Goal: Task Accomplishment & Management: Manage account settings

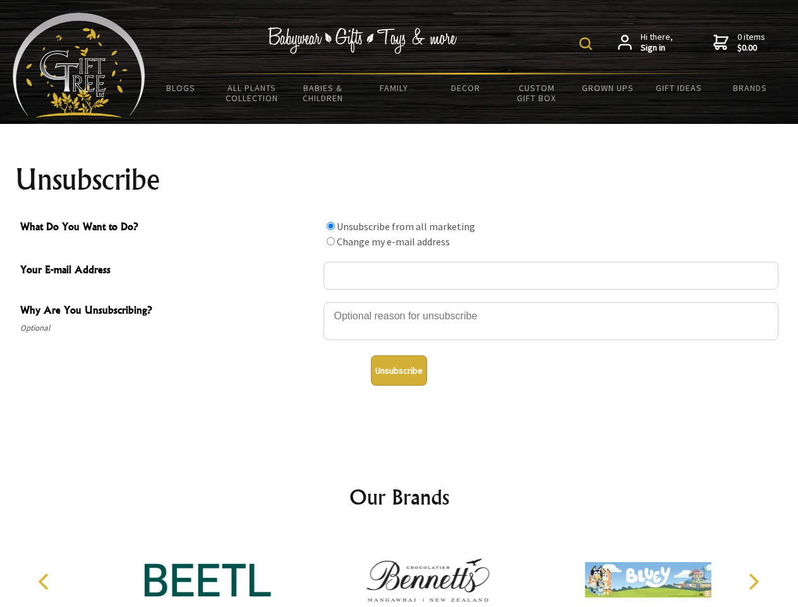
click at [588, 44] on img at bounding box center [585, 43] width 13 height 13
click at [399, 301] on div at bounding box center [550, 323] width 455 height 44
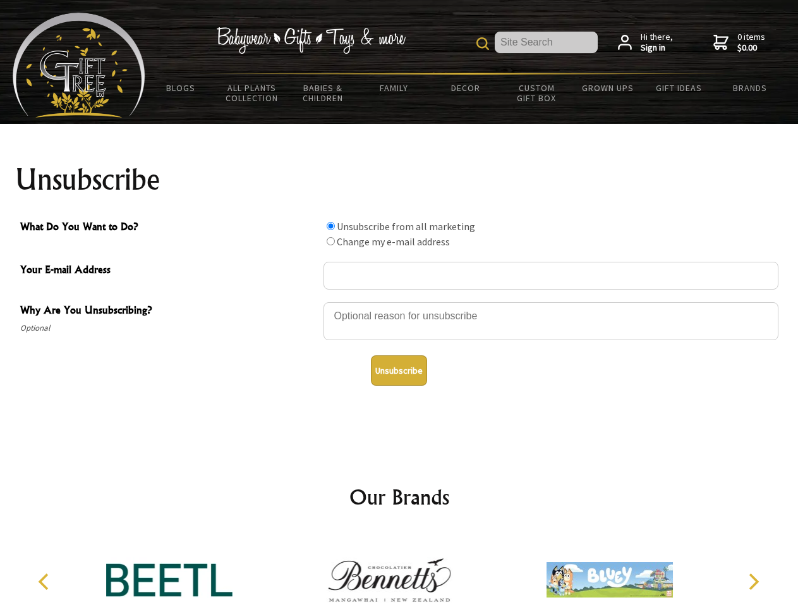
click at [330, 226] on input "What Do You Want to Do?" at bounding box center [331, 226] width 8 height 8
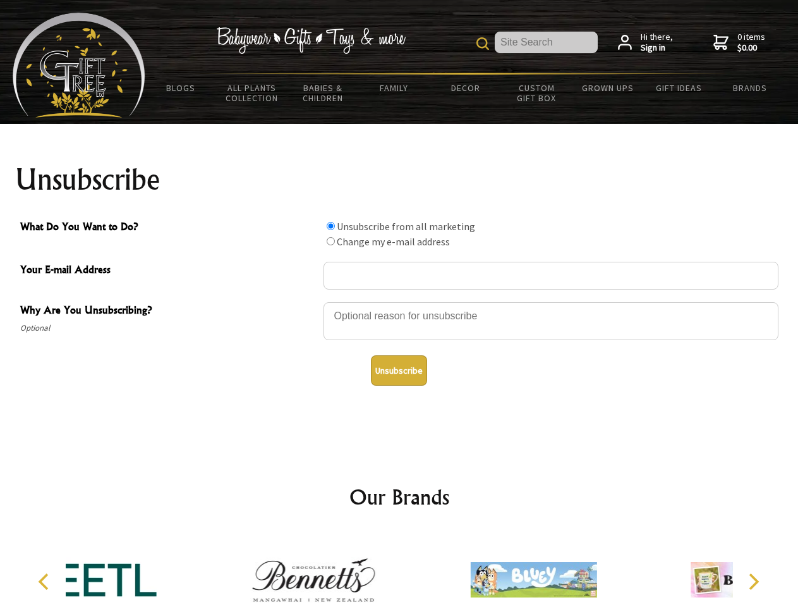
click at [330, 241] on input "What Do You Want to Do?" at bounding box center [331, 241] width 8 height 8
radio input "true"
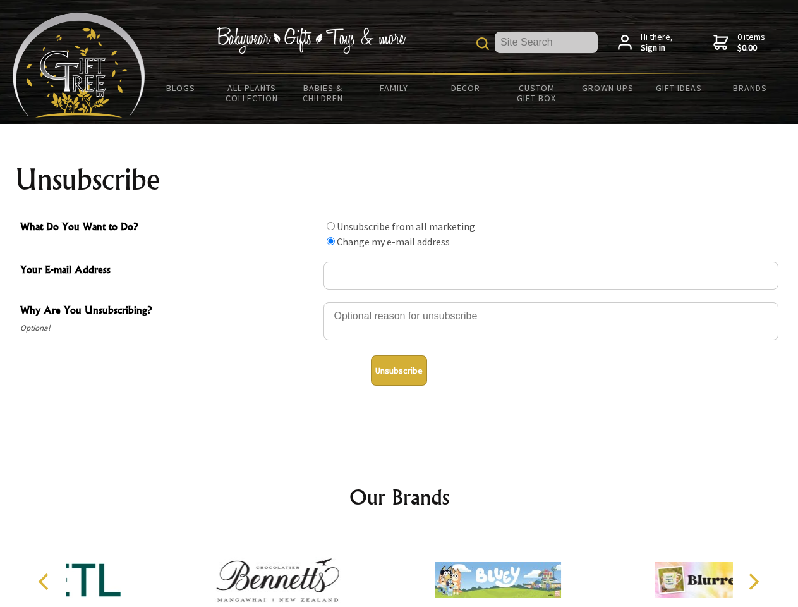
click at [399, 370] on button "Unsubscribe" at bounding box center [399, 370] width 56 height 30
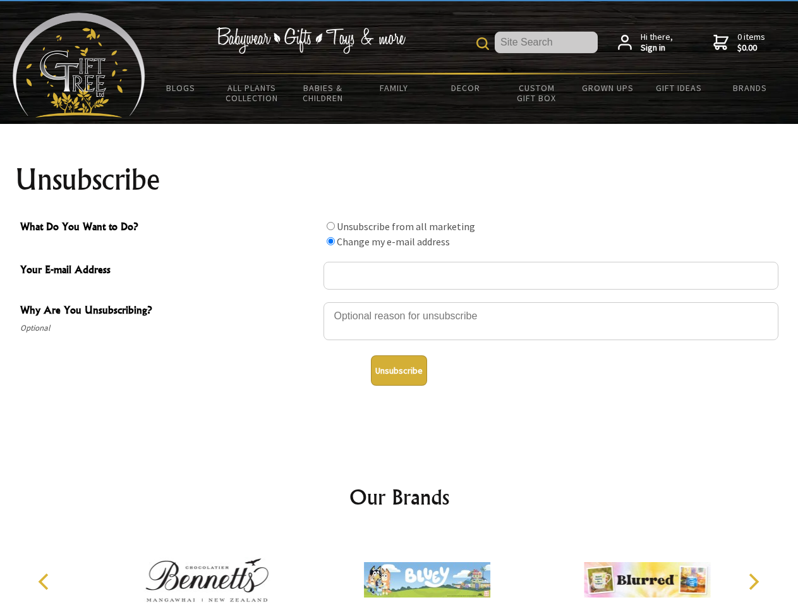
click at [399, 569] on div at bounding box center [399, 581] width 667 height 99
click at [45, 581] on icon "Previous" at bounding box center [45, 581] width 16 height 16
click at [753, 581] on icon "Next" at bounding box center [752, 581] width 16 height 16
